Goal: Task Accomplishment & Management: Manage account settings

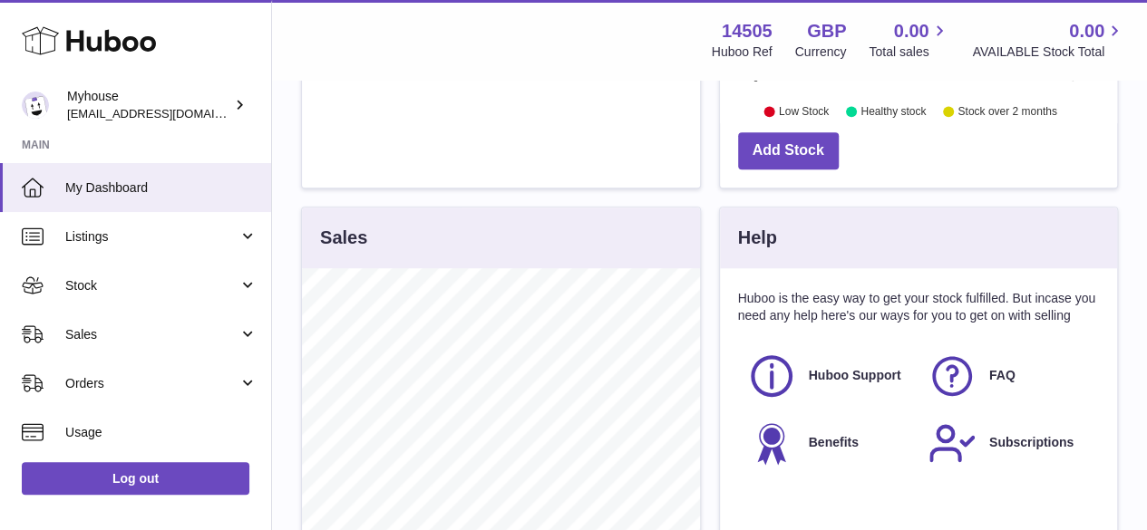
scroll to position [634, 0]
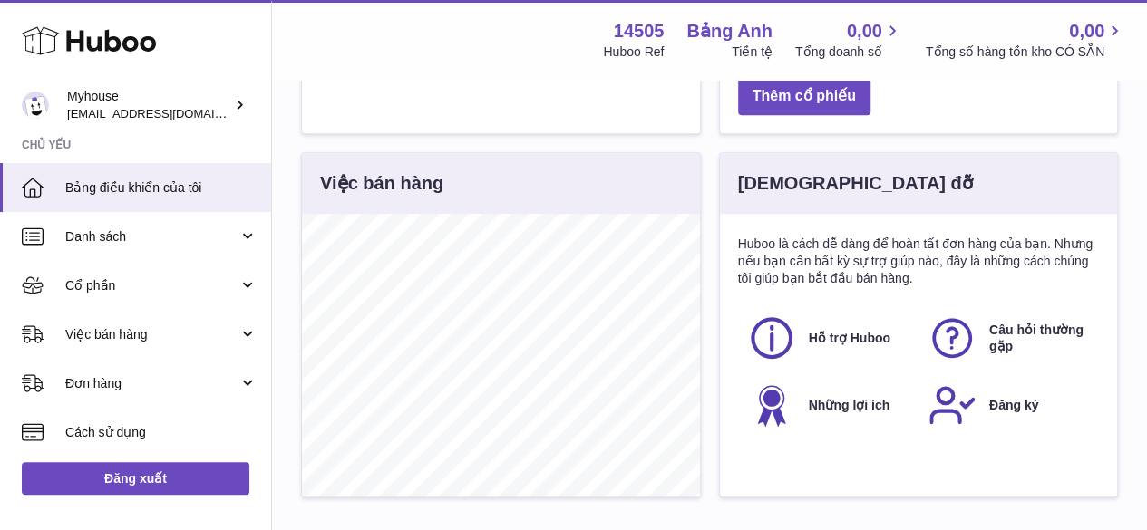
click at [542, 26] on div "Thực đơn Hu hu 14505 Huboo Ref Bảng Anh Tiền tệ 0,00 Tổng doanh số 0,00 Tổng số…" at bounding box center [709, 40] width 831 height 42
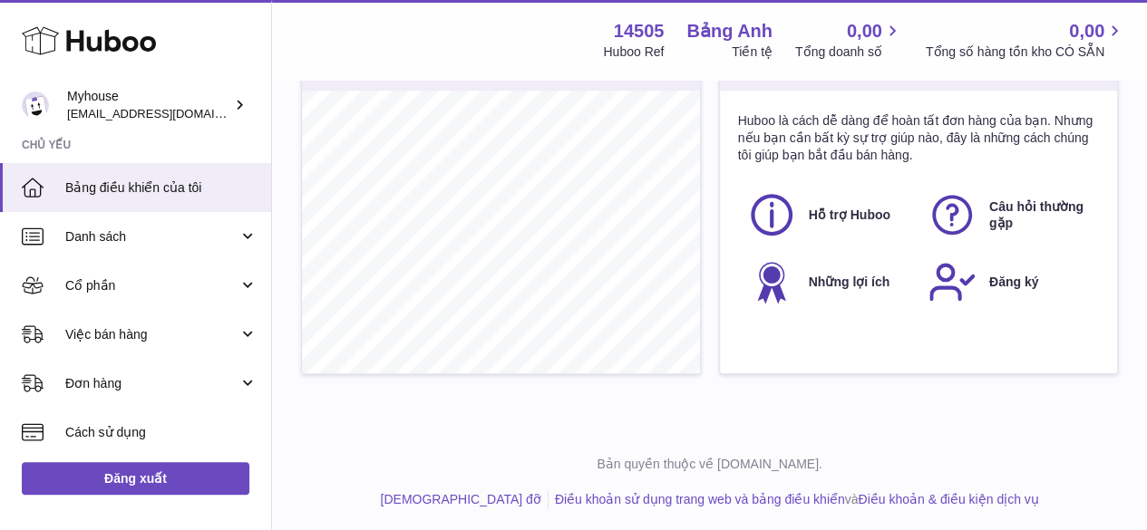
scroll to position [667, 0]
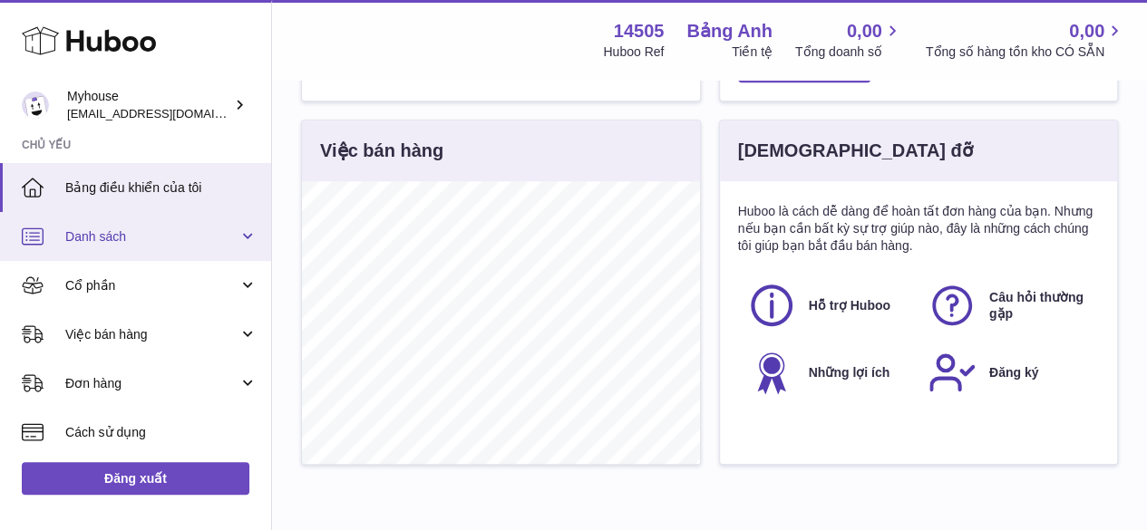
click at [159, 242] on span "Danh sách" at bounding box center [151, 236] width 173 height 17
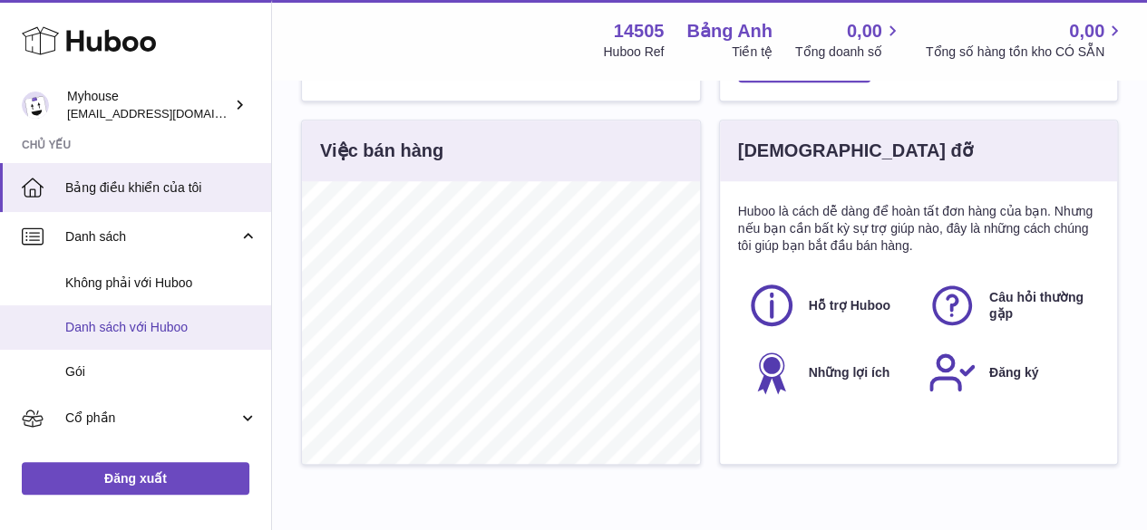
scroll to position [91, 0]
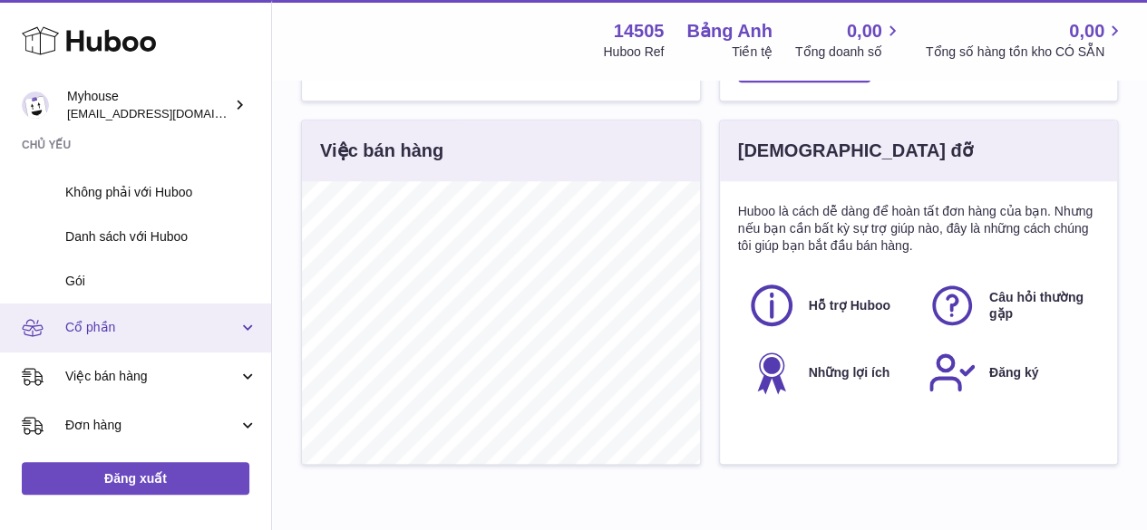
click at [140, 327] on span "Cổ phần" at bounding box center [151, 327] width 173 height 17
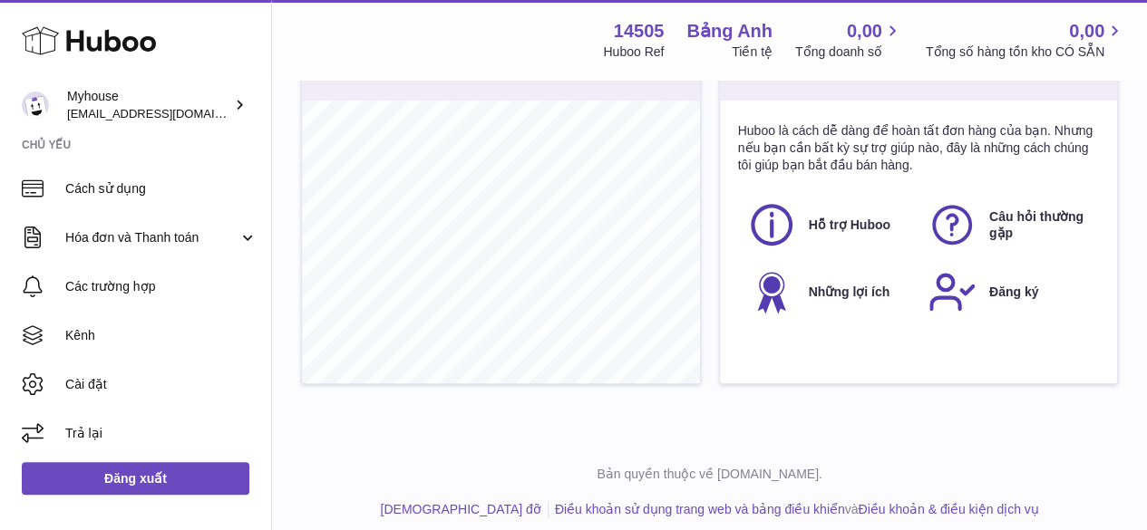
scroll to position [758, 0]
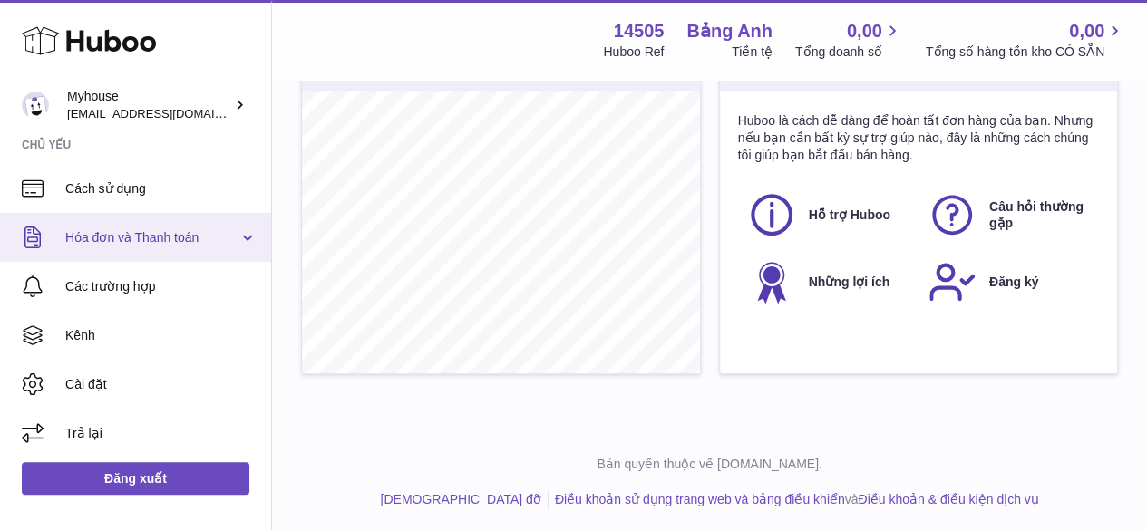
click at [157, 230] on font "Hóa đơn và Thanh toán" at bounding box center [131, 237] width 133 height 15
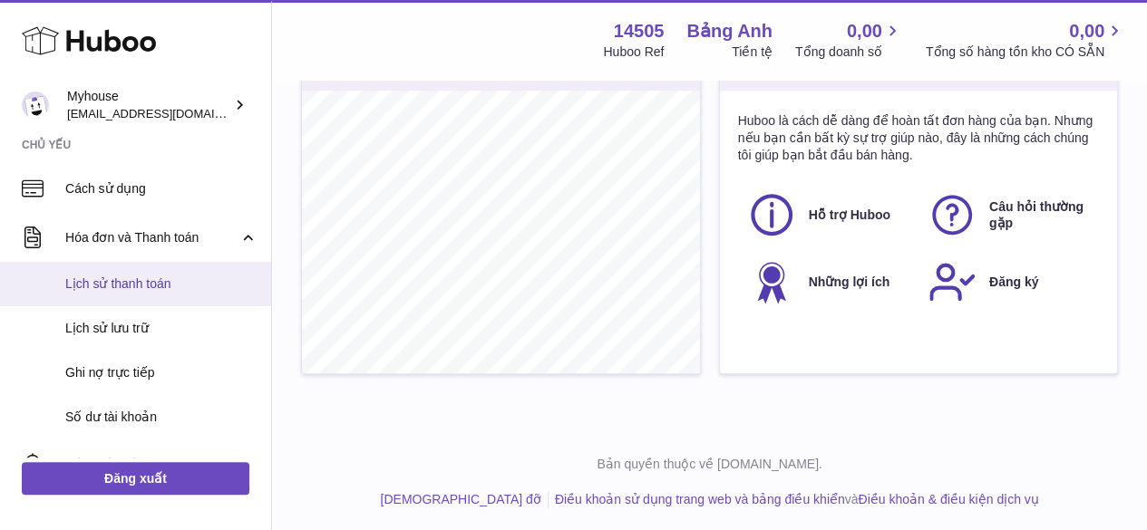
click at [162, 273] on link "Lịch sử thanh toán" at bounding box center [135, 284] width 271 height 44
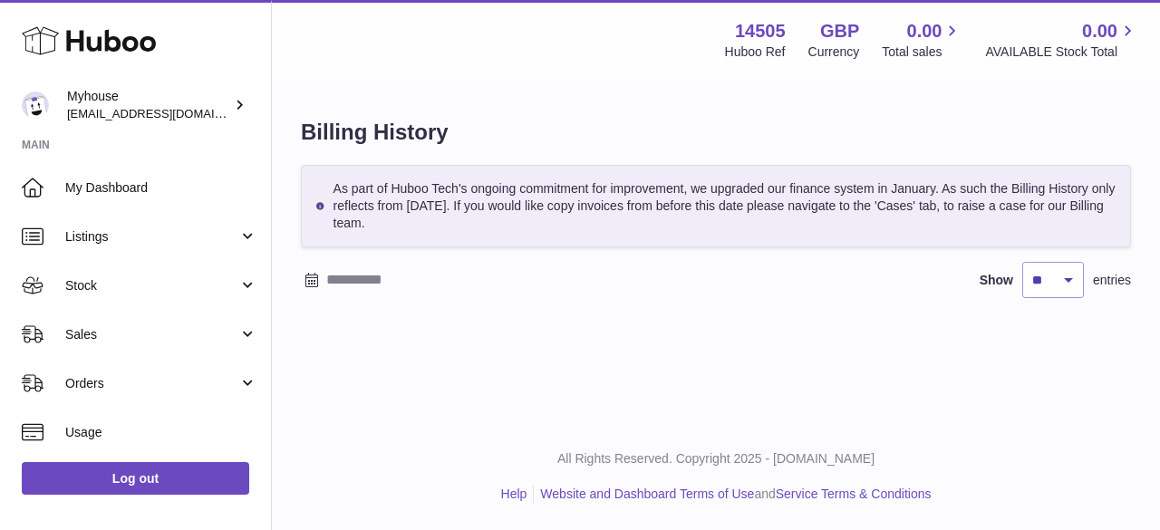
drag, startPoint x: 897, startPoint y: 0, endPoint x: 618, endPoint y: 356, distance: 452.5
click at [618, 356] on div "Menu Huboo 14505 Huboo Ref GBP Currency 0.00 Total sales 0.00 AVAILABLE Stock T…" at bounding box center [716, 211] width 888 height 423
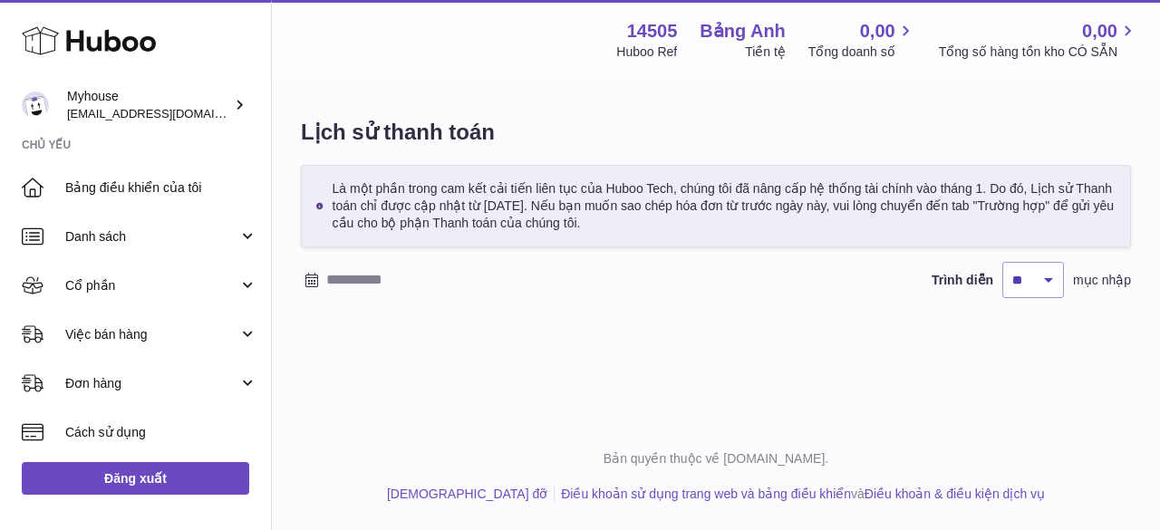
click at [632, 104] on div "Lịch sử thanh toán Là một phần trong cam kết cải tiến liên tục của Huboo Tech, …" at bounding box center [716, 217] width 888 height 271
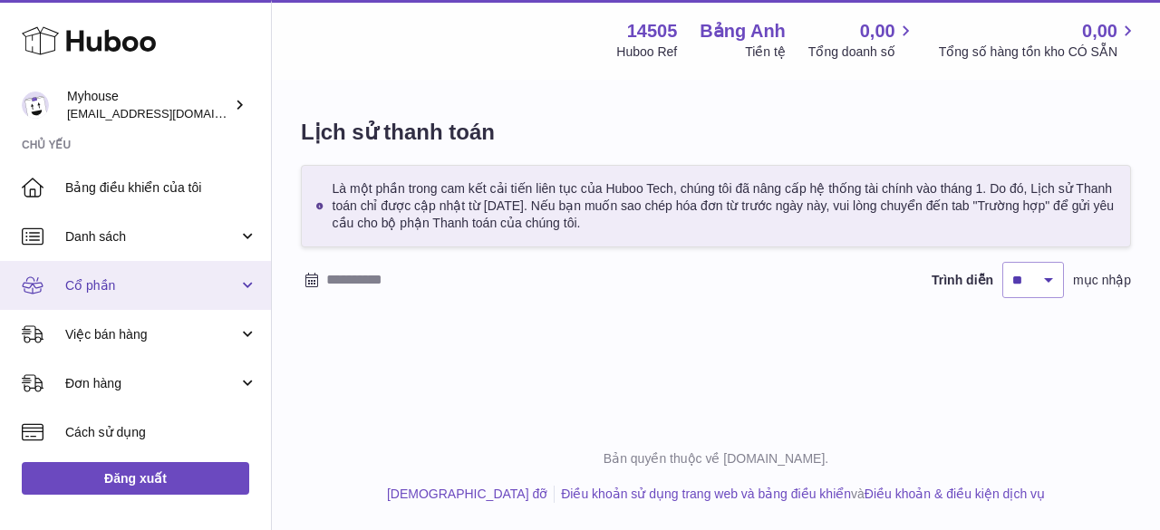
click at [140, 278] on span "Cổ phần" at bounding box center [151, 285] width 173 height 17
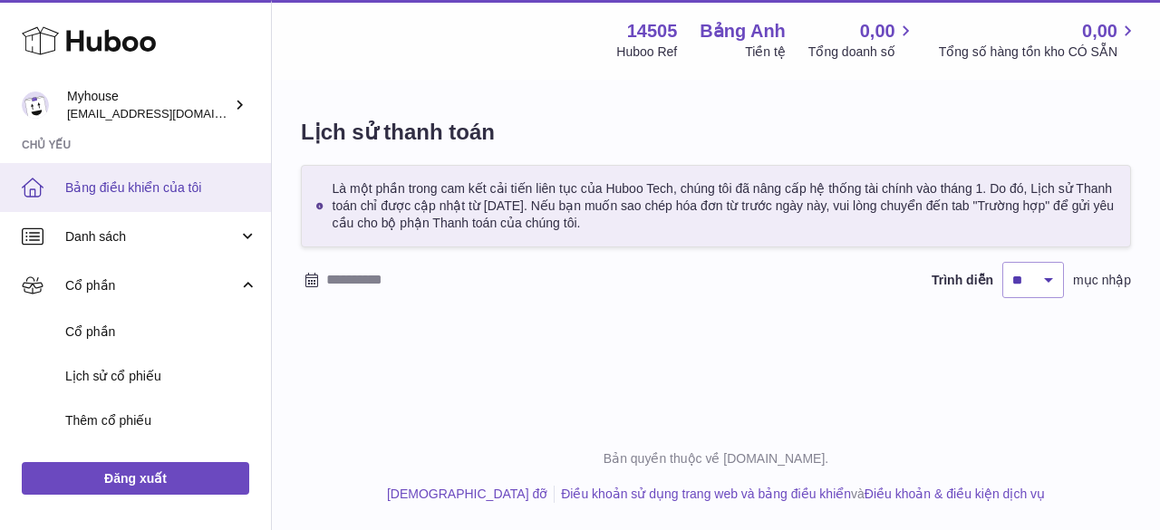
click at [195, 191] on font "Bảng điều khiển của tôi" at bounding box center [133, 187] width 136 height 15
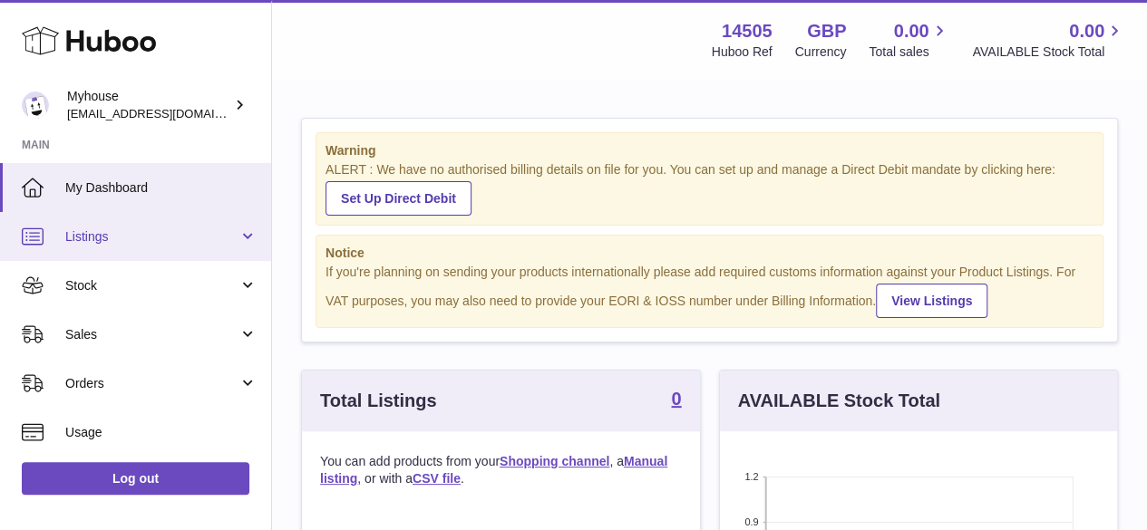
scroll to position [91, 0]
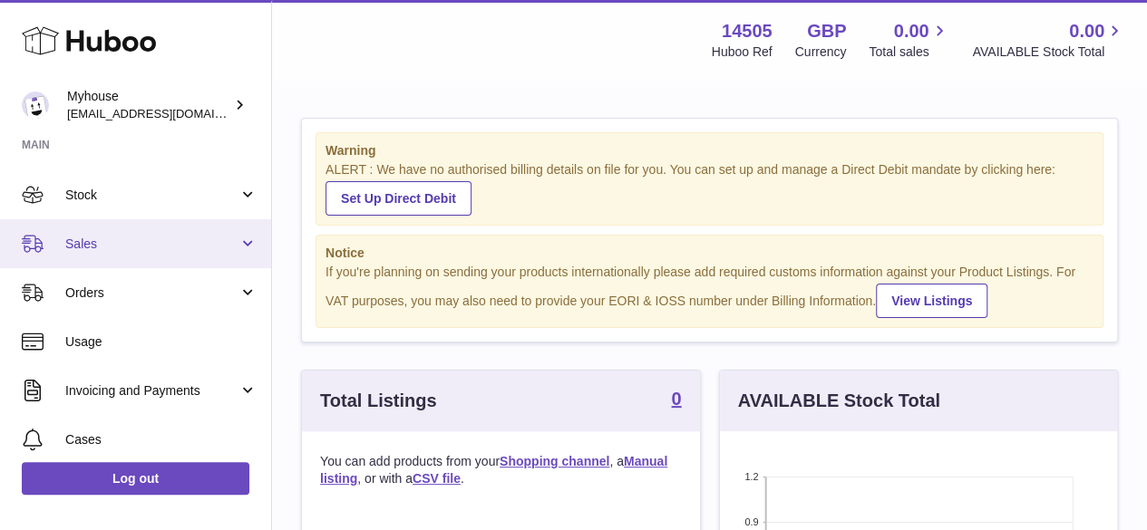
click at [152, 238] on span "Sales" at bounding box center [151, 244] width 173 height 17
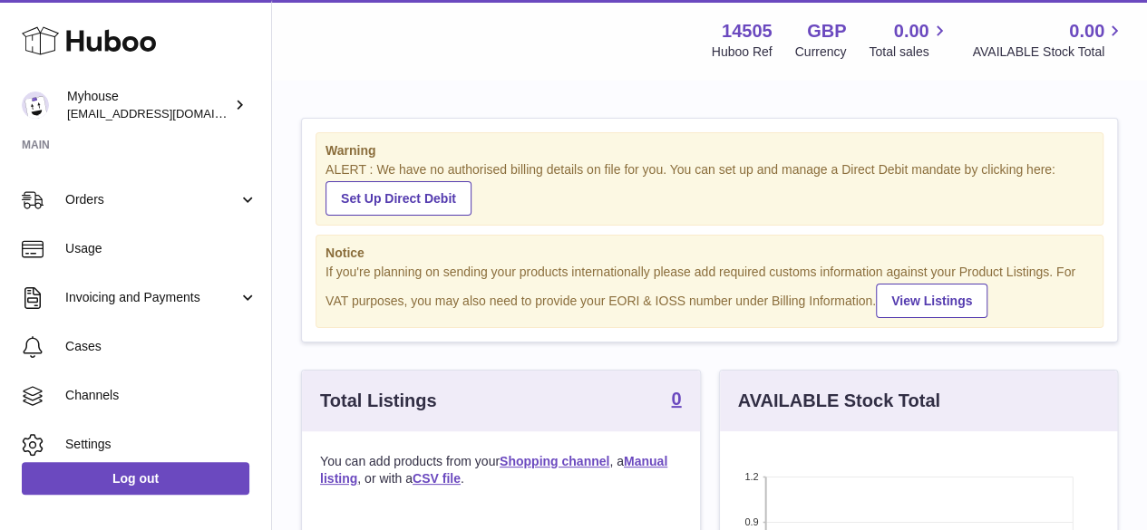
scroll to position [332, 0]
